Goal: Task Accomplishment & Management: Manage account settings

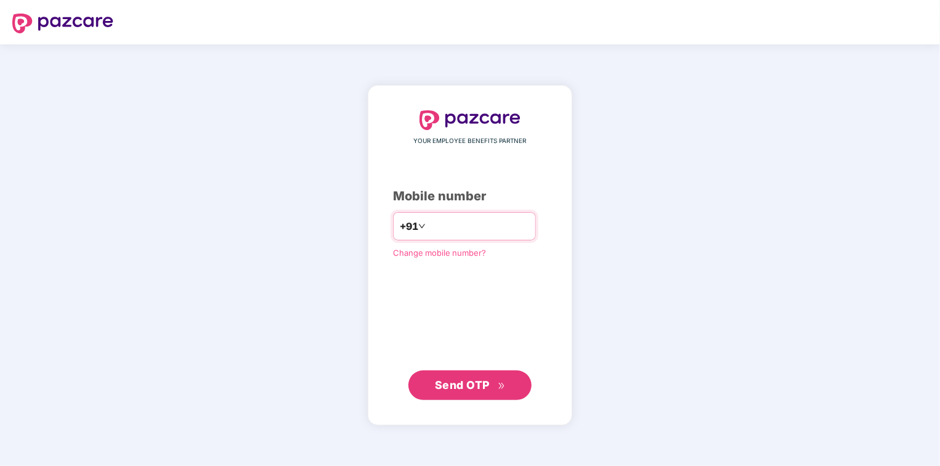
click at [461, 228] on input "number" at bounding box center [478, 226] width 101 height 20
click at [428, 225] on input "**********" at bounding box center [478, 226] width 101 height 20
type input "**********"
click at [448, 388] on span "Send OTP" at bounding box center [462, 384] width 55 height 13
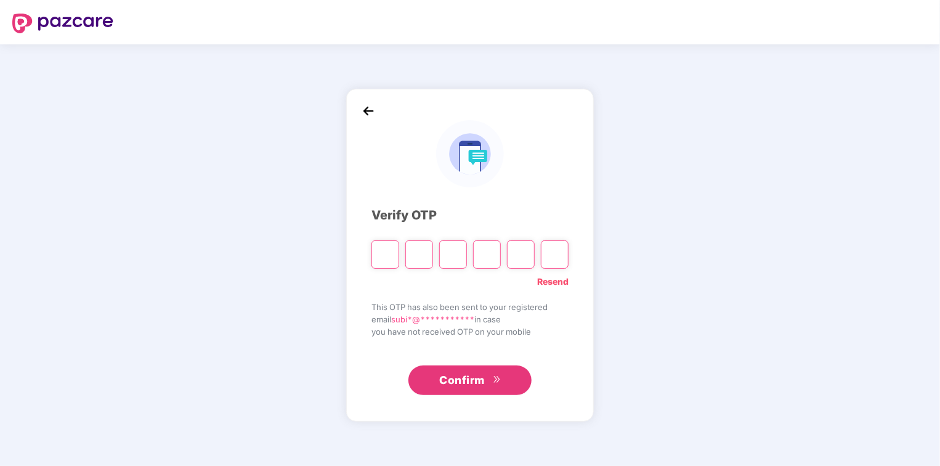
type input "*"
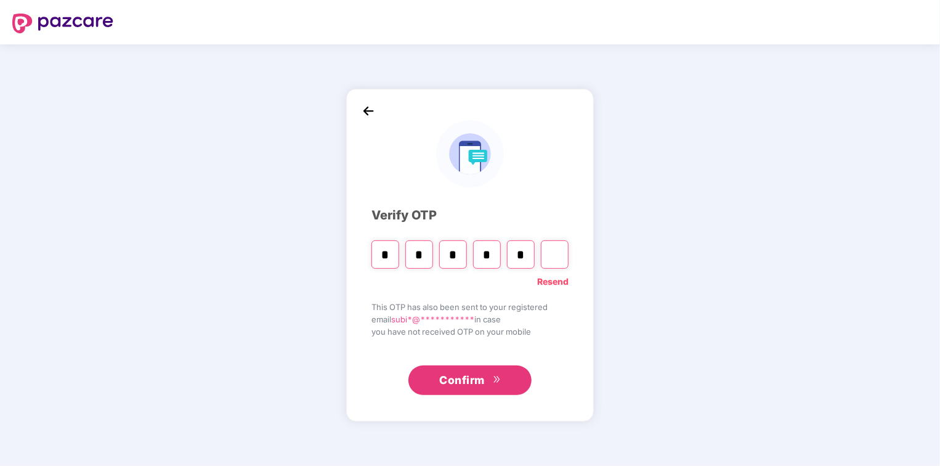
type input "*"
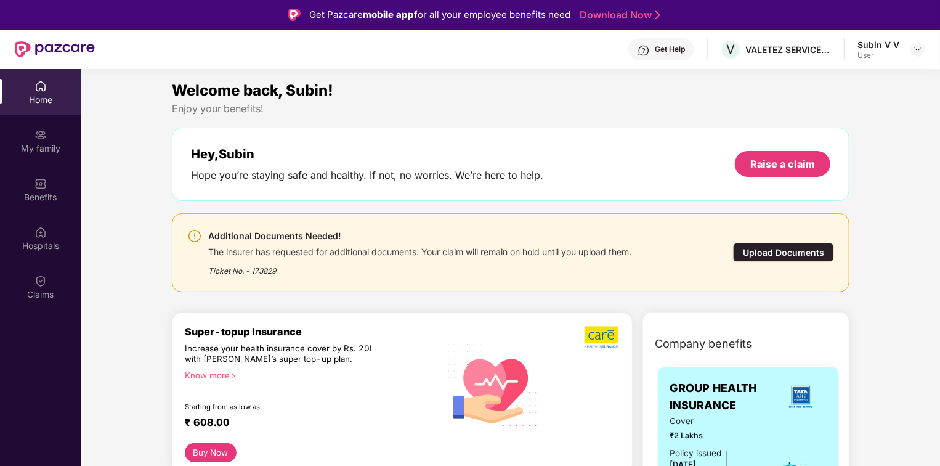
click at [803, 255] on div "Upload Documents" at bounding box center [783, 252] width 101 height 19
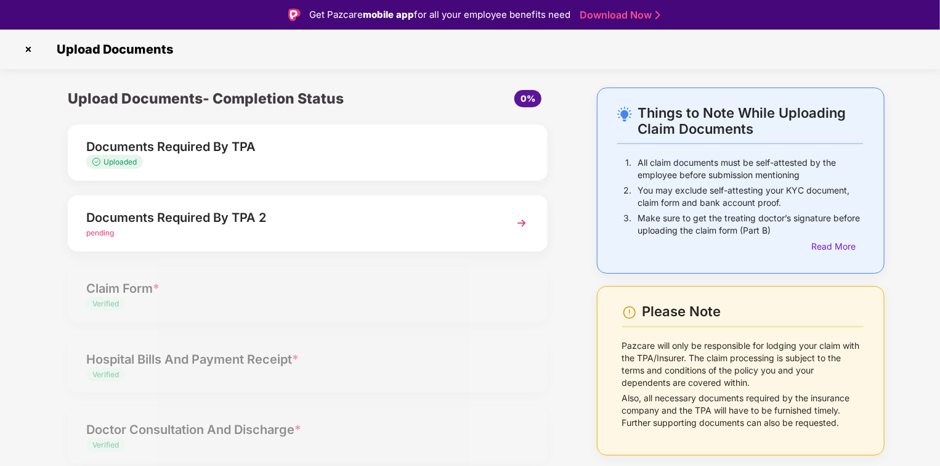
click at [529, 218] on img at bounding box center [522, 223] width 22 height 22
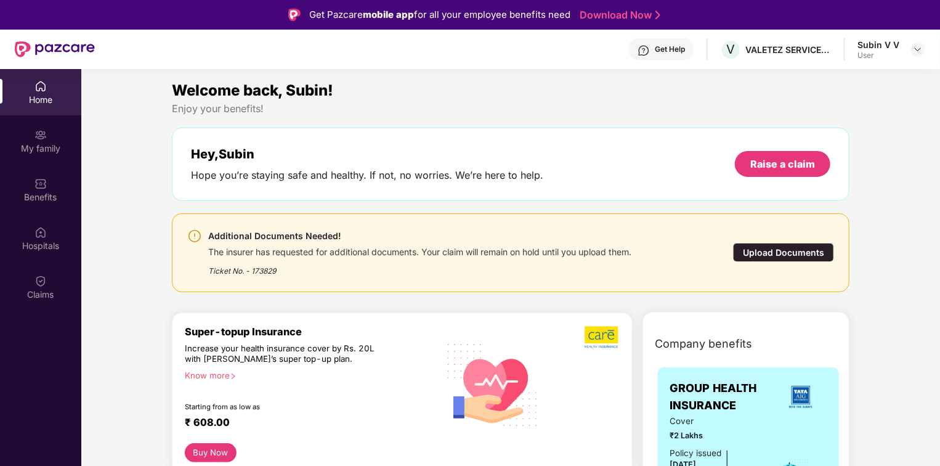
click at [799, 254] on div "Upload Documents" at bounding box center [783, 252] width 101 height 19
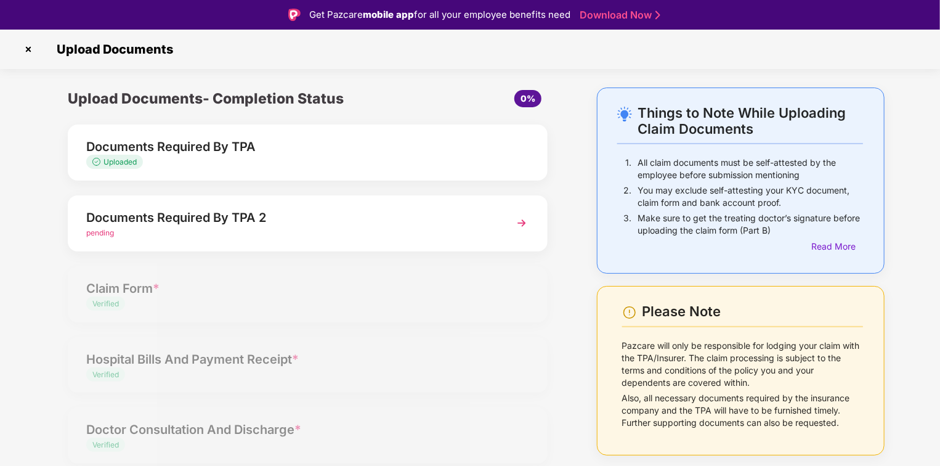
click at [522, 227] on img at bounding box center [522, 223] width 22 height 22
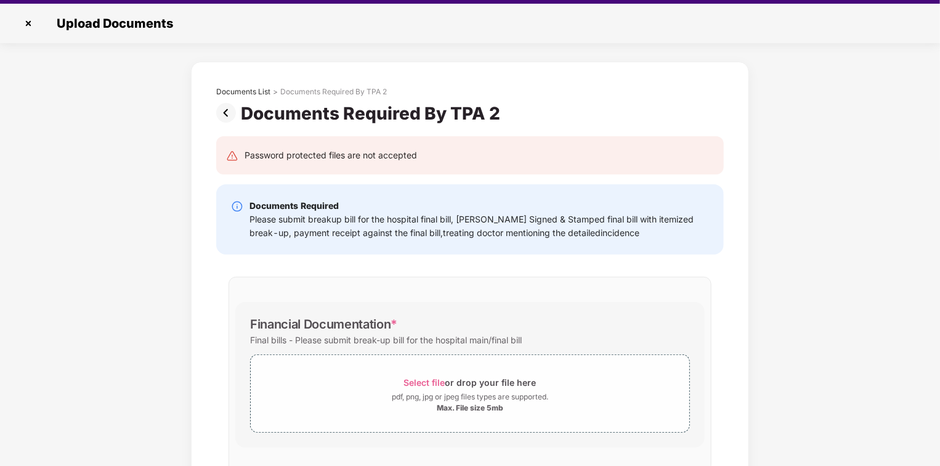
scroll to position [30, 0]
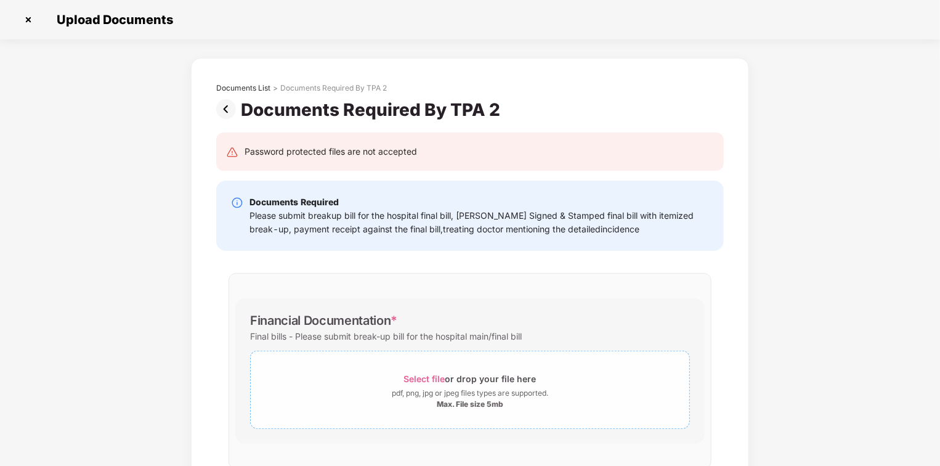
click at [426, 378] on span "Select file" at bounding box center [424, 378] width 41 height 10
click at [419, 379] on span "Select file" at bounding box center [424, 378] width 41 height 10
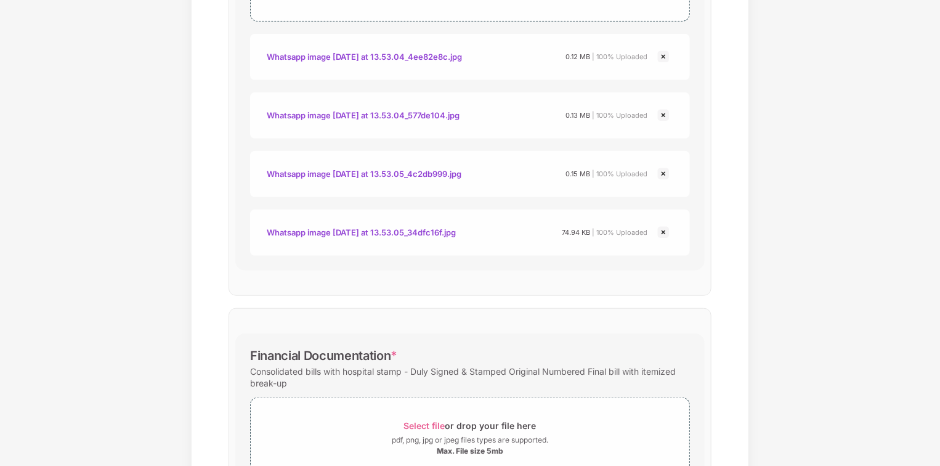
scroll to position [815, 0]
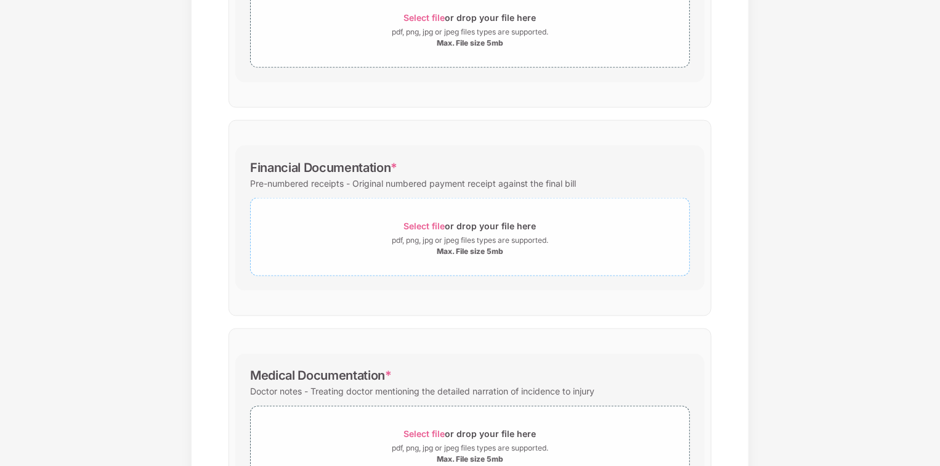
click at [434, 224] on span "Select file" at bounding box center [424, 226] width 41 height 10
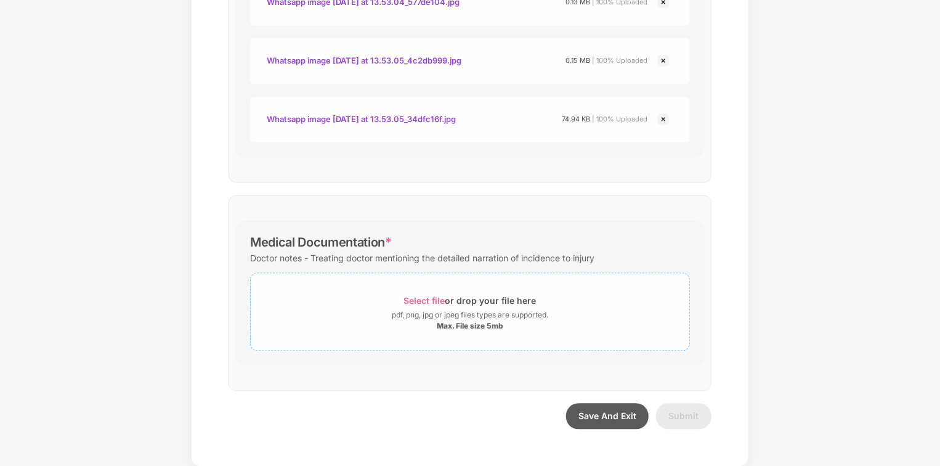
scroll to position [1181, 0]
click at [426, 301] on span "Select file" at bounding box center [424, 302] width 41 height 10
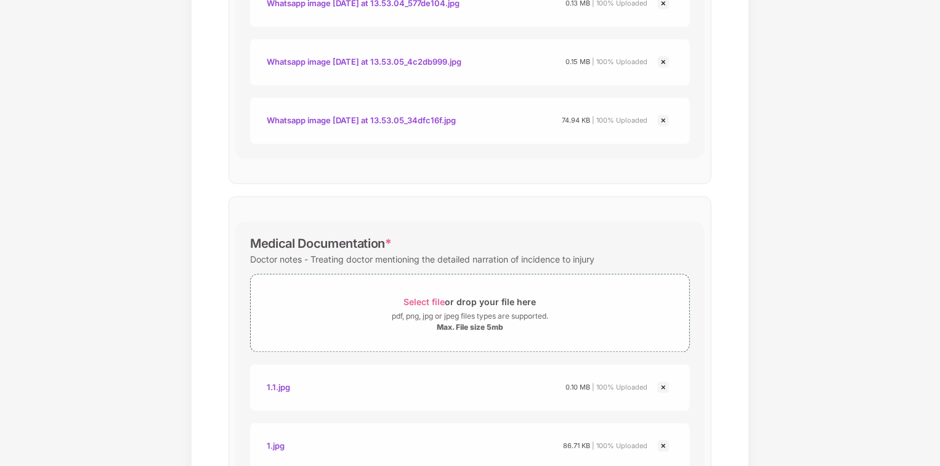
scroll to position [1415, 0]
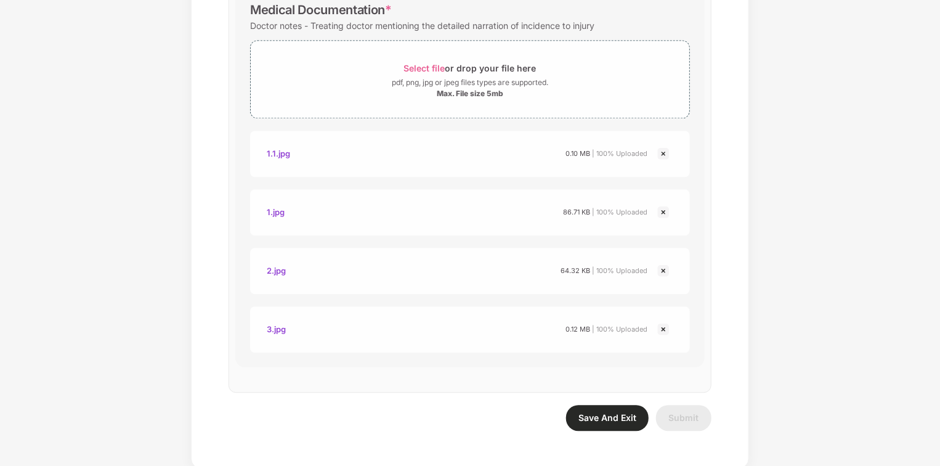
click at [599, 416] on span "Save And Exit" at bounding box center [607, 417] width 58 height 10
